Goal: Information Seeking & Learning: Learn about a topic

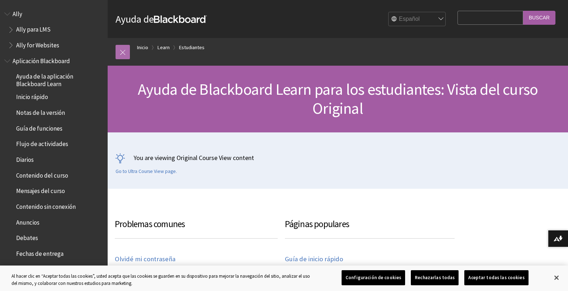
click at [122, 50] on link at bounding box center [122, 52] width 14 height 14
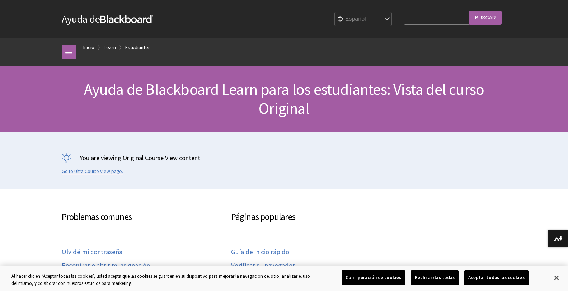
click at [75, 21] on link "Ayuda de Blackboard" at bounding box center [107, 19] width 91 height 13
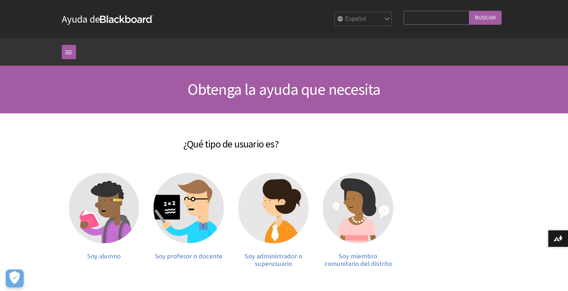
click at [41, 60] on div "Ruta de navegación Inicio Todos los productos Ally Ally para LMS Ally for Websi…" at bounding box center [284, 52] width 568 height 28
click at [107, 209] on img at bounding box center [104, 208] width 70 height 70
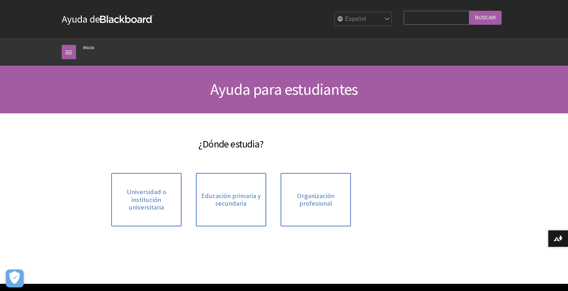
click at [229, 88] on span "Ayuda para estudiantes" at bounding box center [283, 89] width 147 height 20
click at [96, 22] on link "Ayuda de Blackboard" at bounding box center [107, 19] width 91 height 13
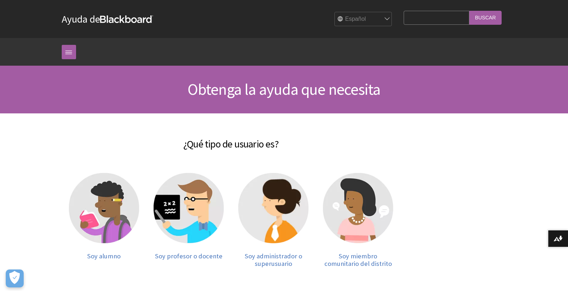
click at [23, 6] on div "Ayuda de Blackboard Ayuda de Bb English عربية Català Cymraeg Deutsch Español Su…" at bounding box center [284, 19] width 568 height 38
